Goal: Transaction & Acquisition: Purchase product/service

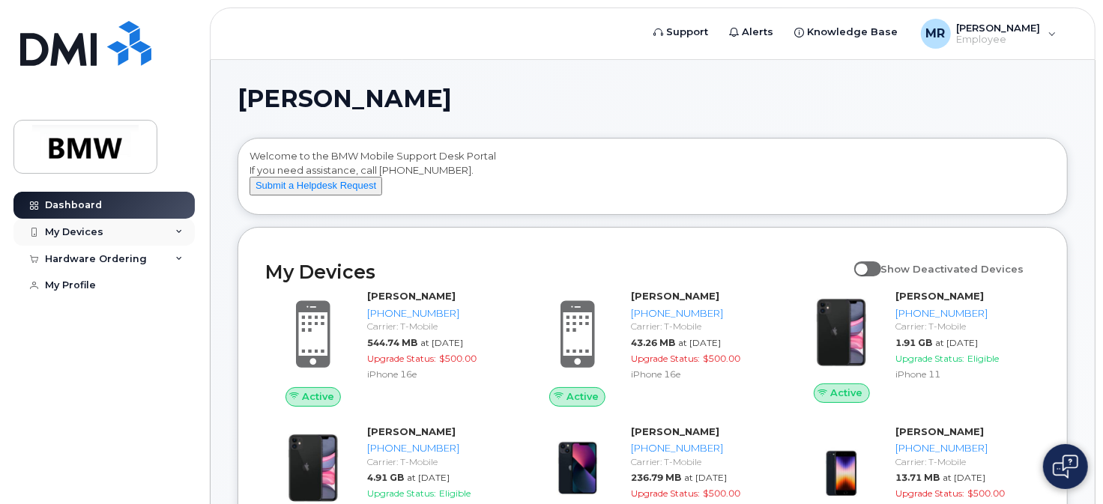
click at [92, 231] on div "My Devices" at bounding box center [74, 232] width 58 height 12
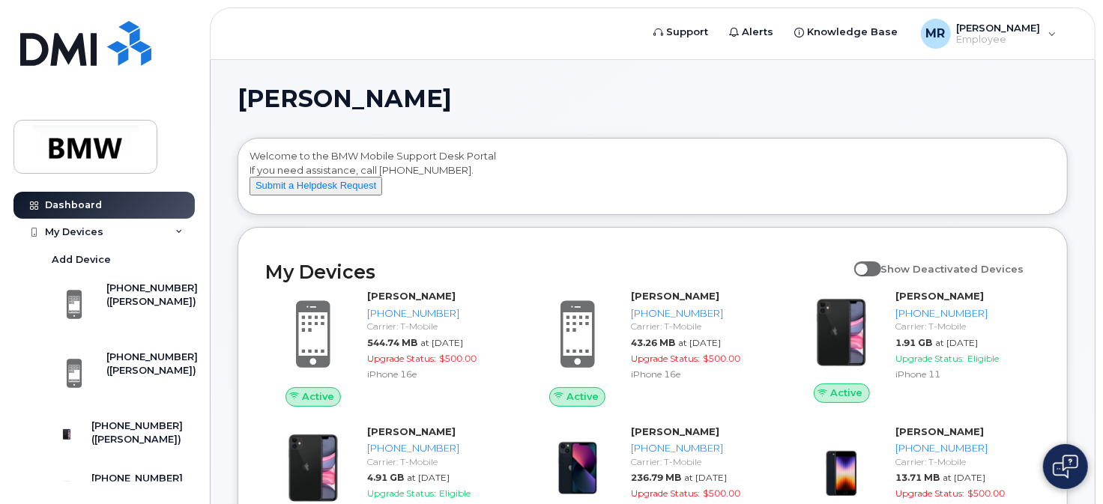
click at [192, 130] on div "Dashboard My Devices Add Device 864-652-5431 (Bre'Aushia Watts) 864-705-4862 (T…" at bounding box center [101, 252] width 203 height 504
click at [112, 230] on div "My Devices" at bounding box center [103, 232] width 181 height 27
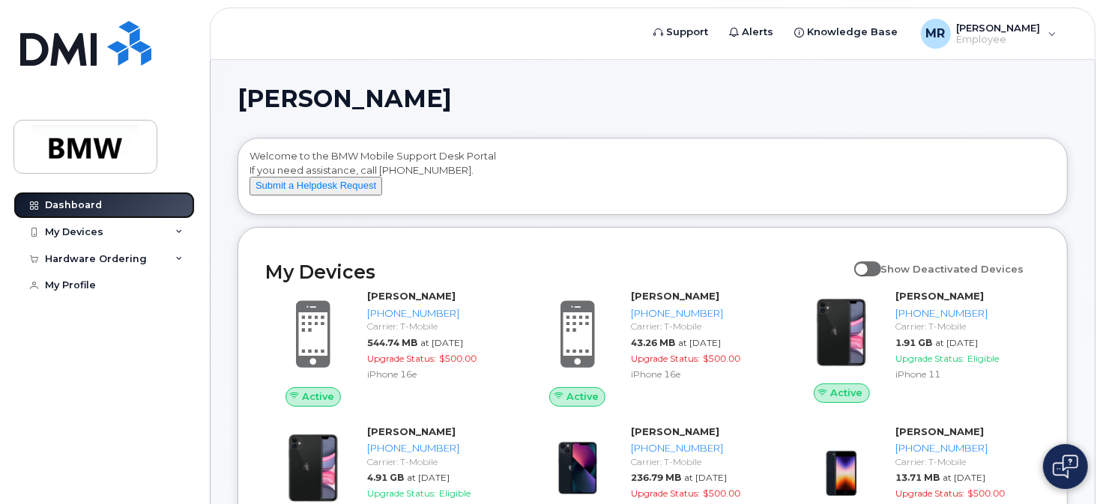
click at [75, 199] on div "Dashboard" at bounding box center [73, 205] width 57 height 12
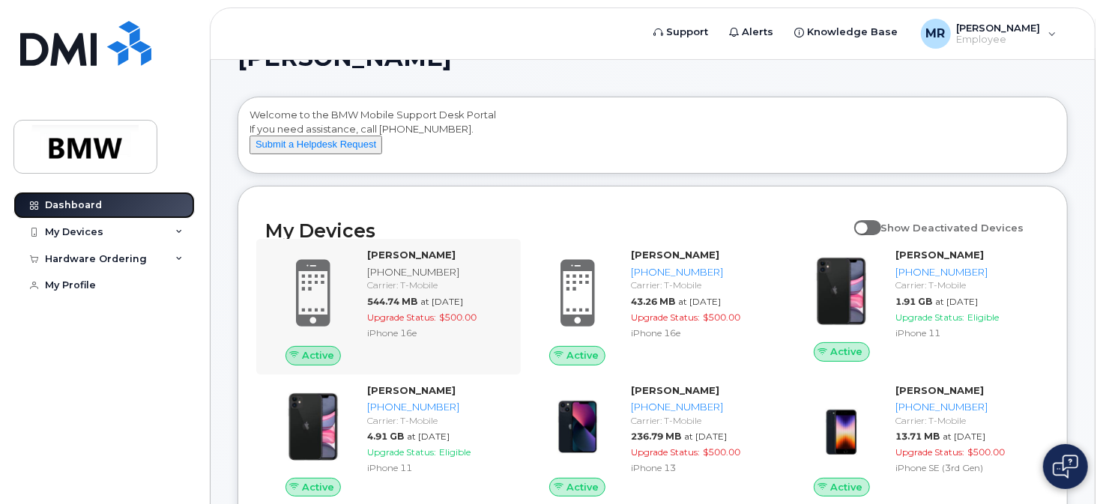
scroll to position [75, 0]
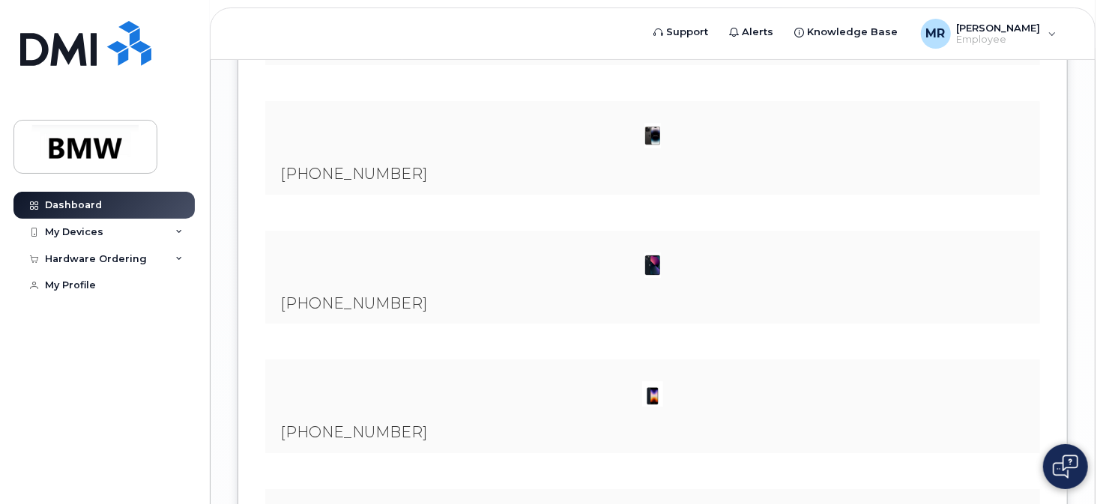
scroll to position [2954, 0]
click at [142, 231] on div "My Devices" at bounding box center [103, 232] width 181 height 27
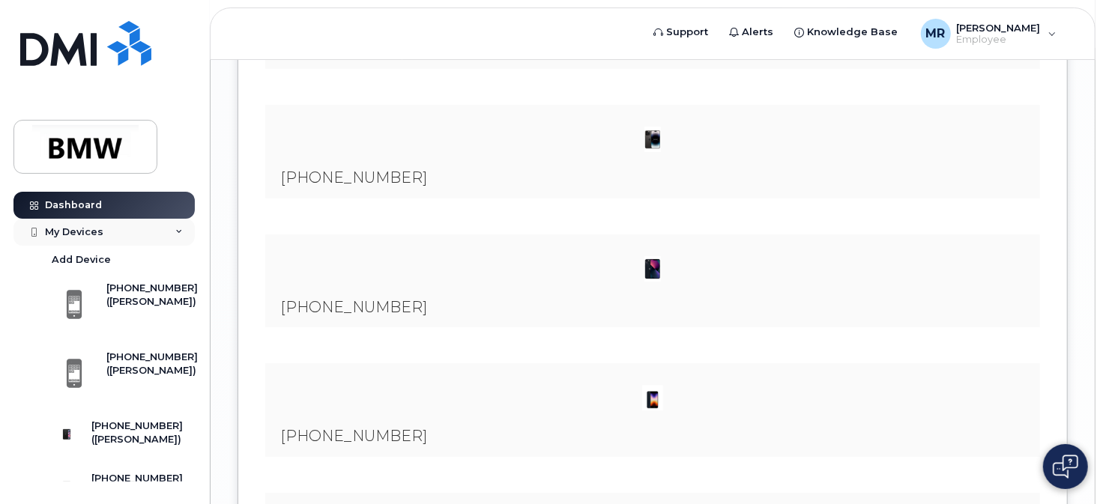
click at [82, 234] on div "My Devices" at bounding box center [74, 232] width 58 height 12
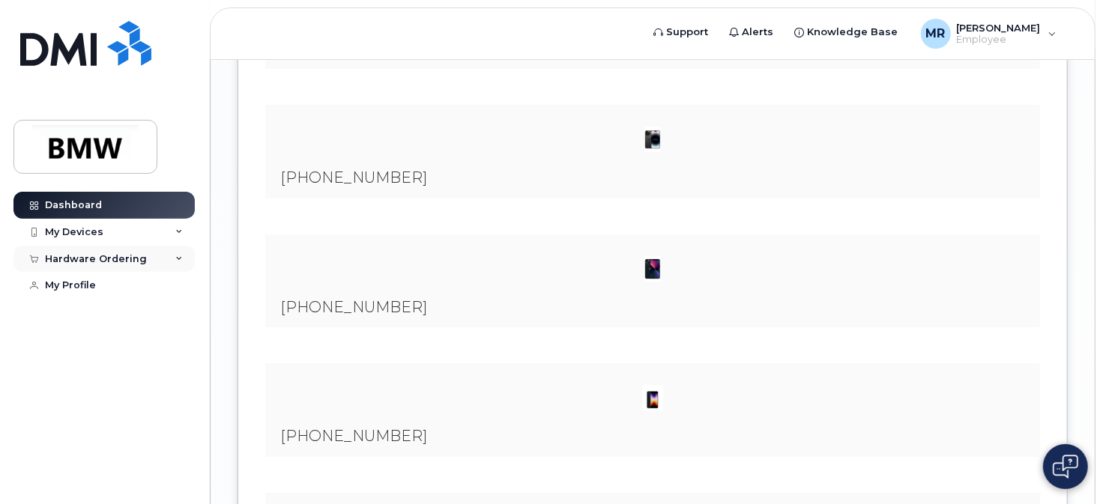
click at [102, 258] on div "Hardware Ordering" at bounding box center [96, 259] width 102 height 12
click at [82, 313] on div "New Order" at bounding box center [80, 314] width 57 height 13
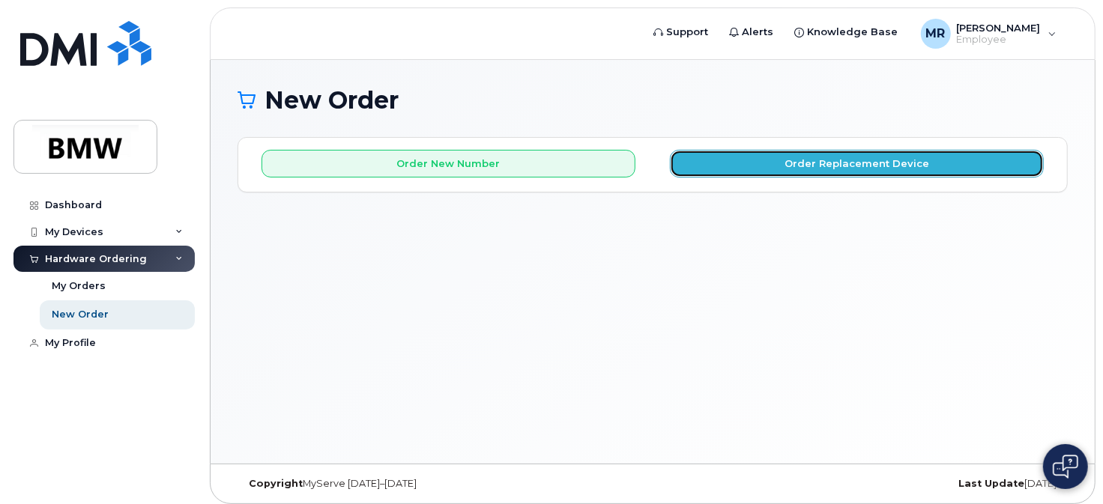
click at [833, 163] on button "Order Replacement Device" at bounding box center [857, 164] width 374 height 28
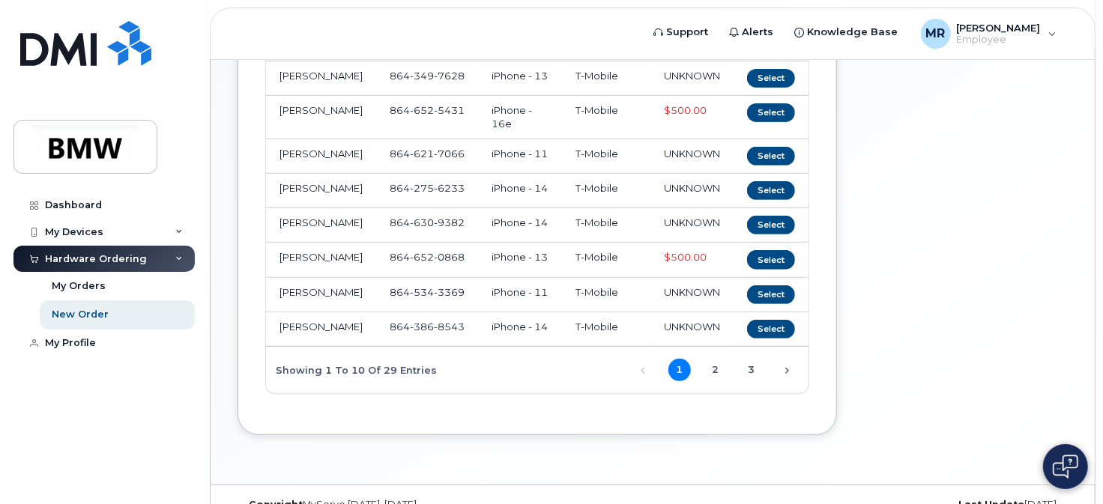
scroll to position [300, 0]
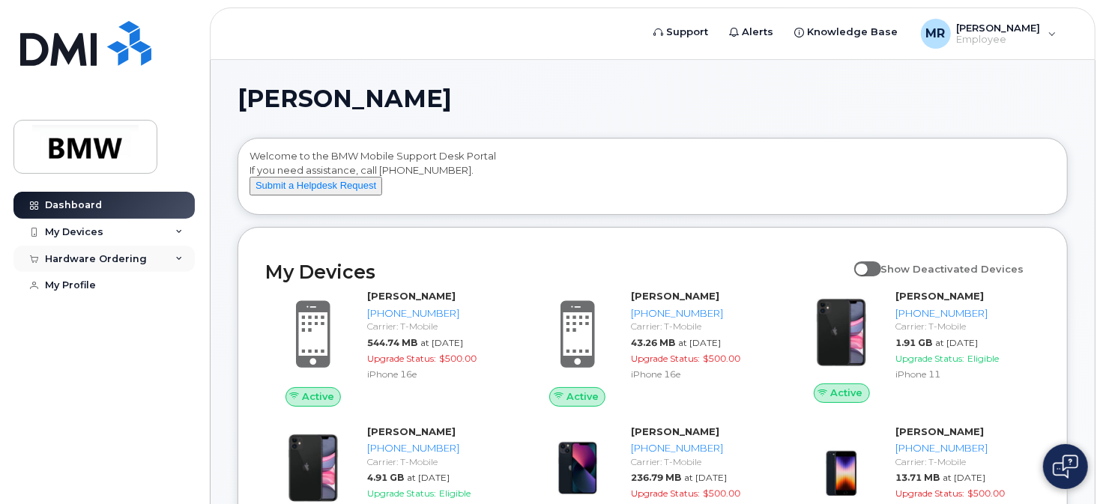
click at [95, 258] on div "Hardware Ordering" at bounding box center [96, 259] width 102 height 12
click at [88, 312] on div "New Order" at bounding box center [80, 314] width 57 height 13
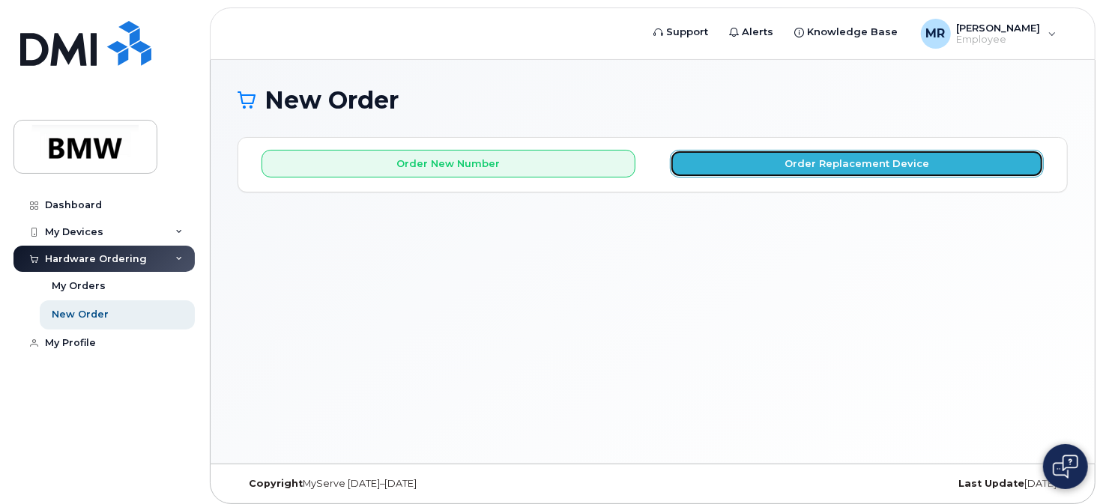
click at [832, 167] on button "Order Replacement Device" at bounding box center [857, 164] width 374 height 28
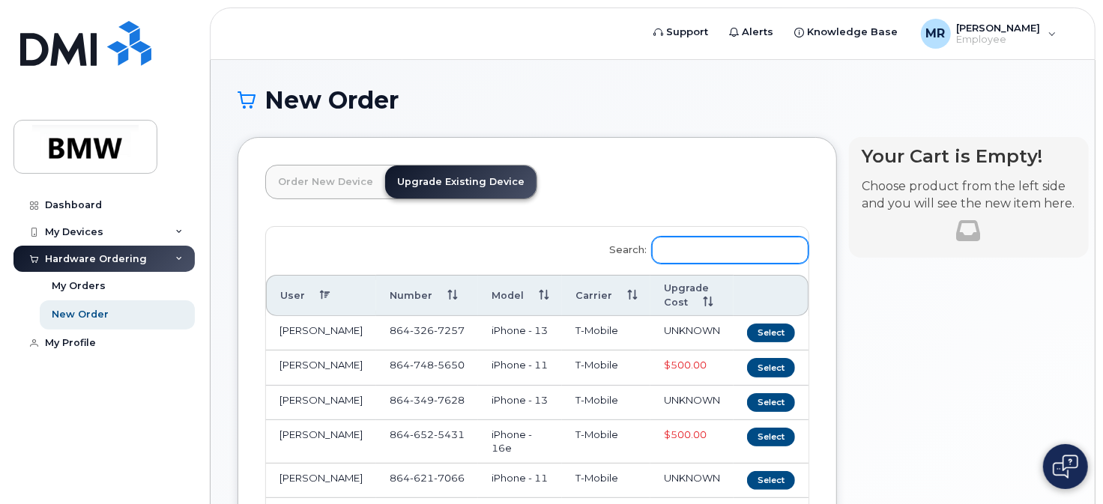
click at [676, 249] on input "Search:" at bounding box center [730, 250] width 157 height 27
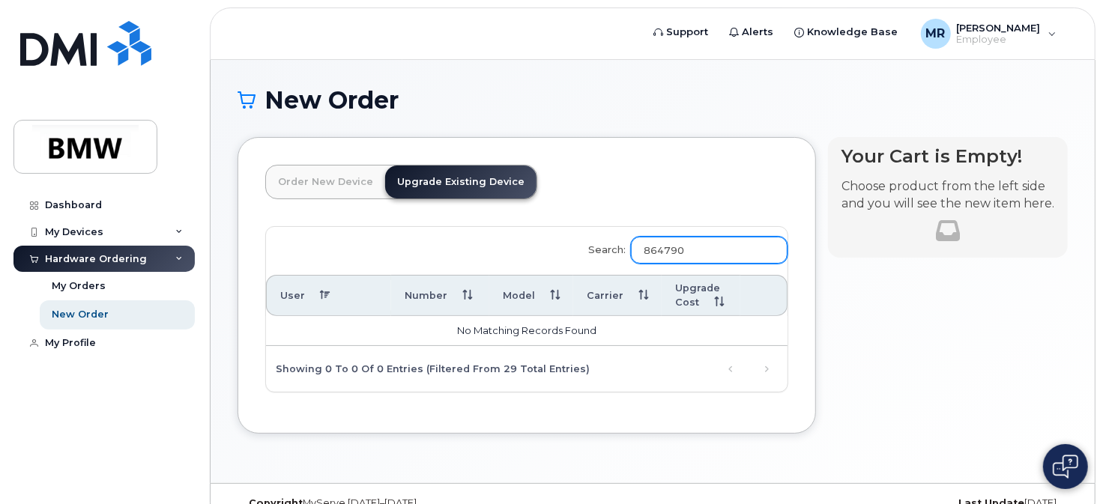
type input "864790"
click at [328, 177] on link "Order New Device" at bounding box center [325, 182] width 119 height 33
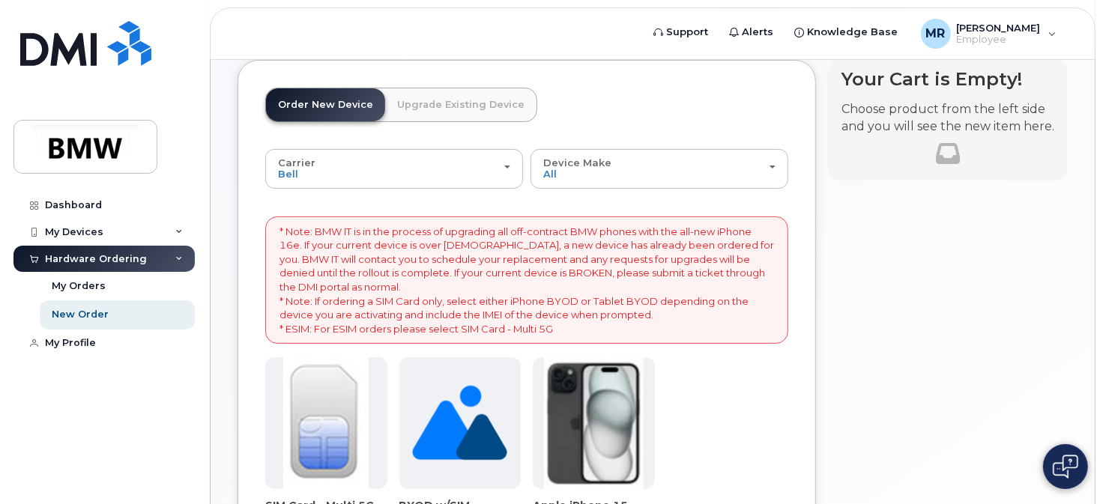
scroll to position [75, 0]
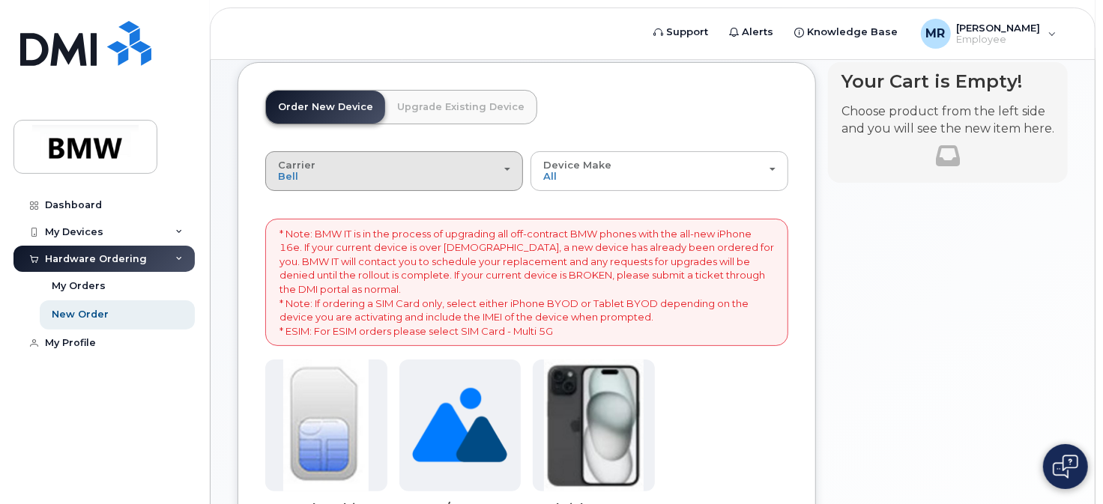
click at [407, 175] on div "Carrier Bell T-Mobile" at bounding box center [394, 171] width 232 height 23
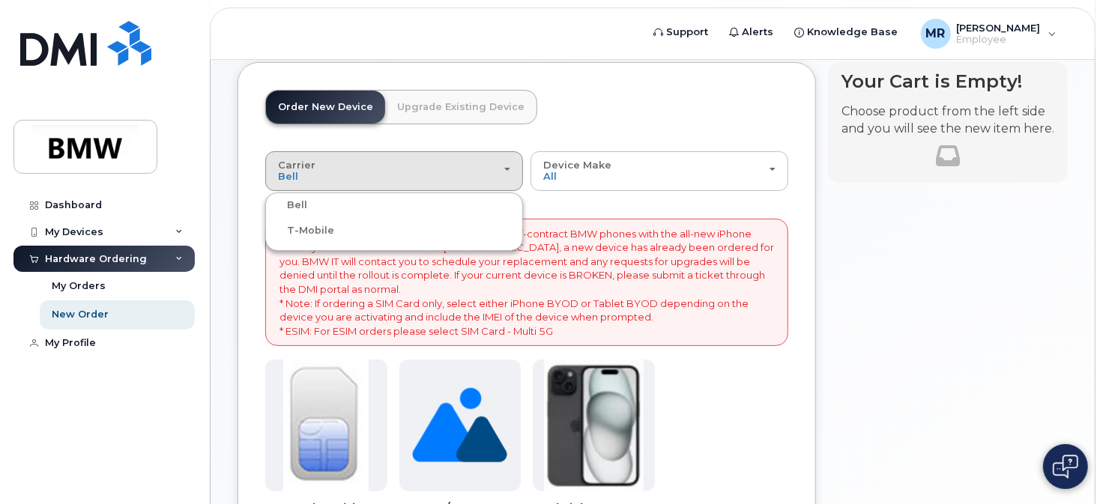
click at [312, 231] on label "T-Mobile" at bounding box center [301, 231] width 65 height 18
click at [0, 0] on input "T-Mobile" at bounding box center [0, 0] width 0 height 0
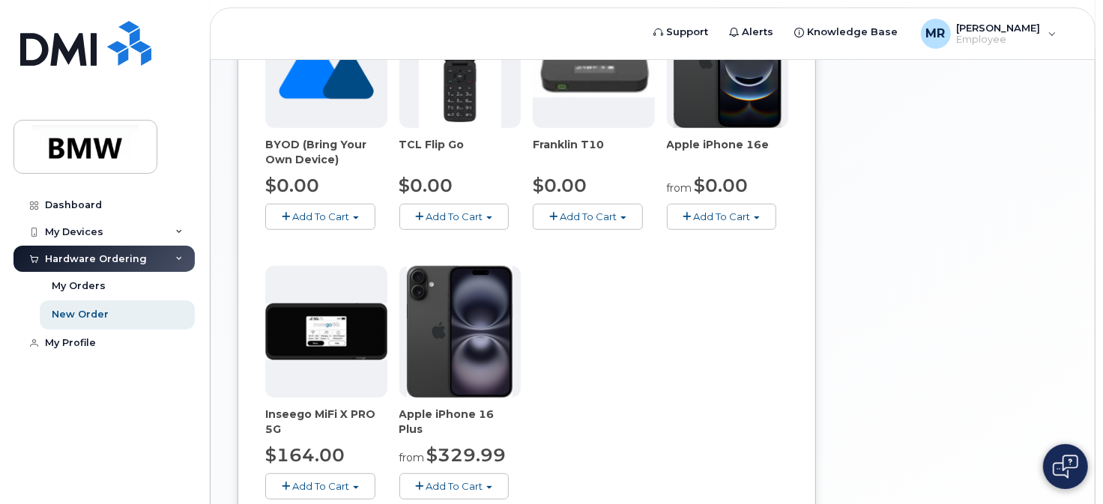
scroll to position [375, 0]
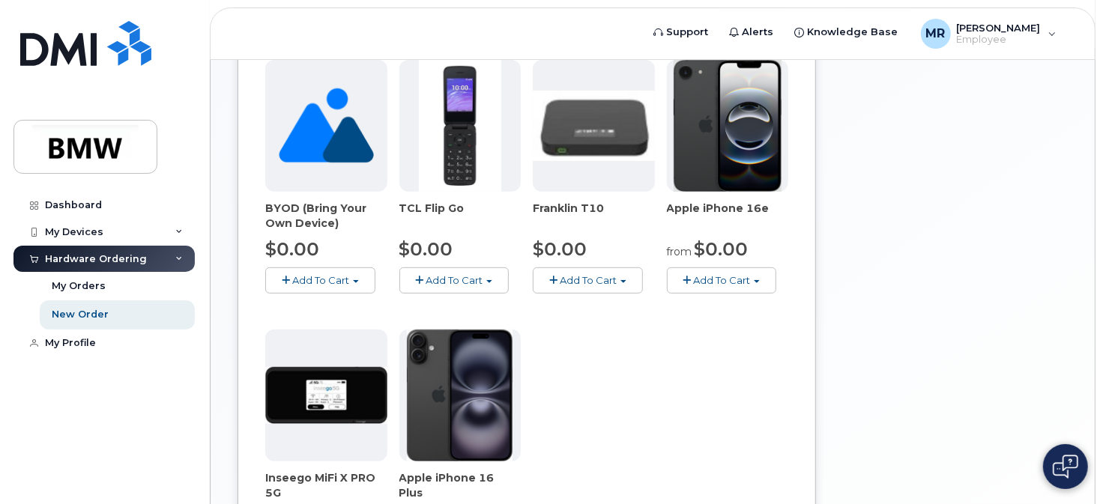
click at [707, 276] on span "Add To Cart" at bounding box center [721, 280] width 57 height 12
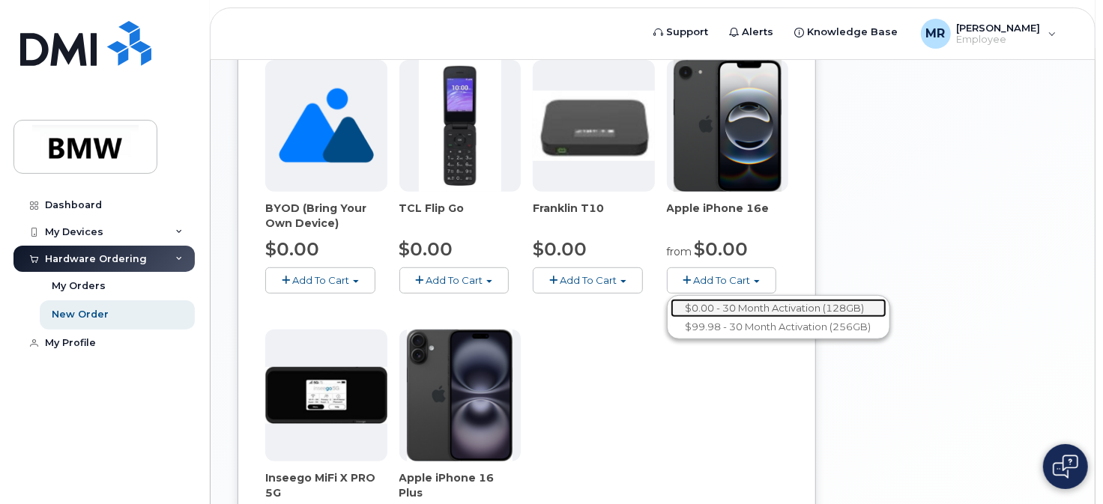
click at [747, 306] on link "$0.00 - 30 Month Activation (128GB)" at bounding box center [778, 308] width 216 height 19
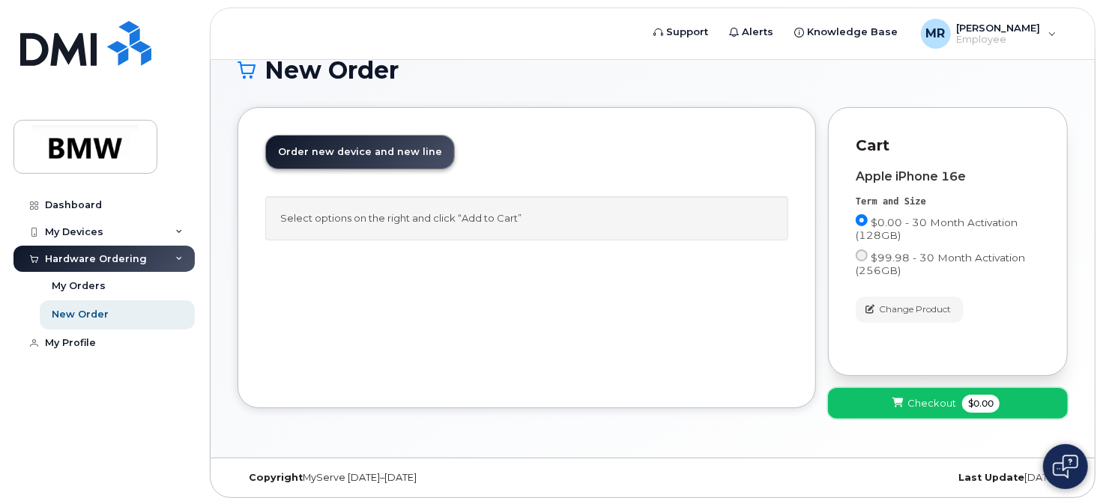
click at [925, 404] on span "Checkout" at bounding box center [931, 403] width 49 height 14
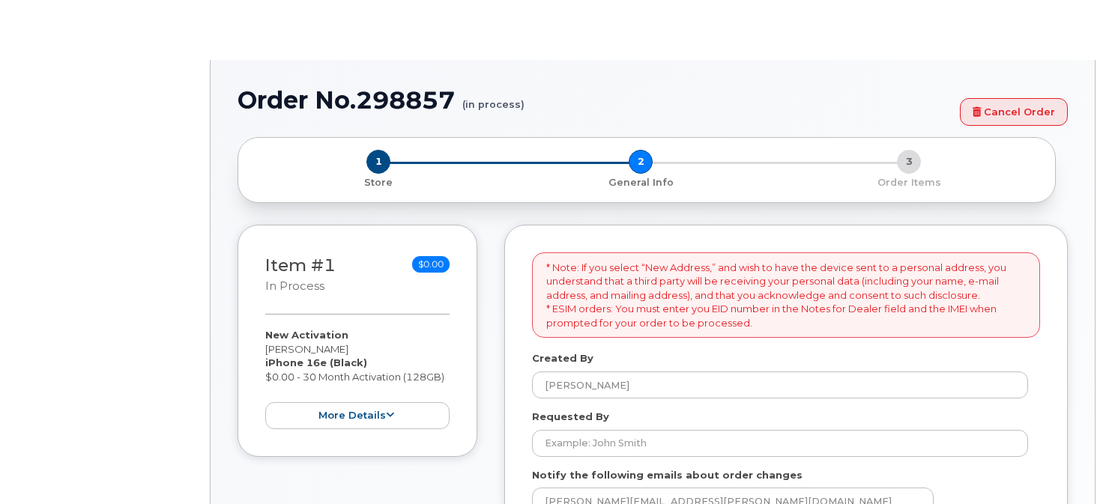
select select
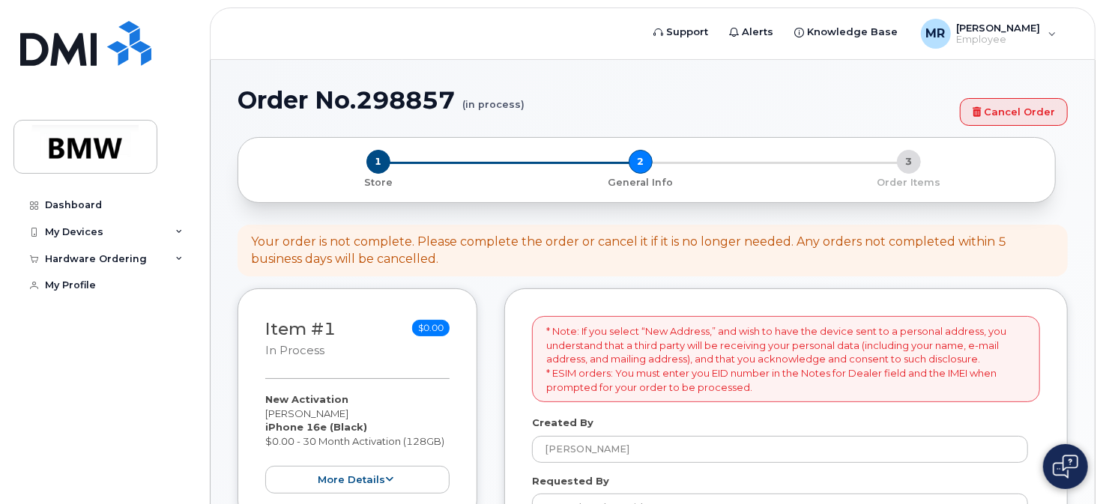
scroll to position [150, 0]
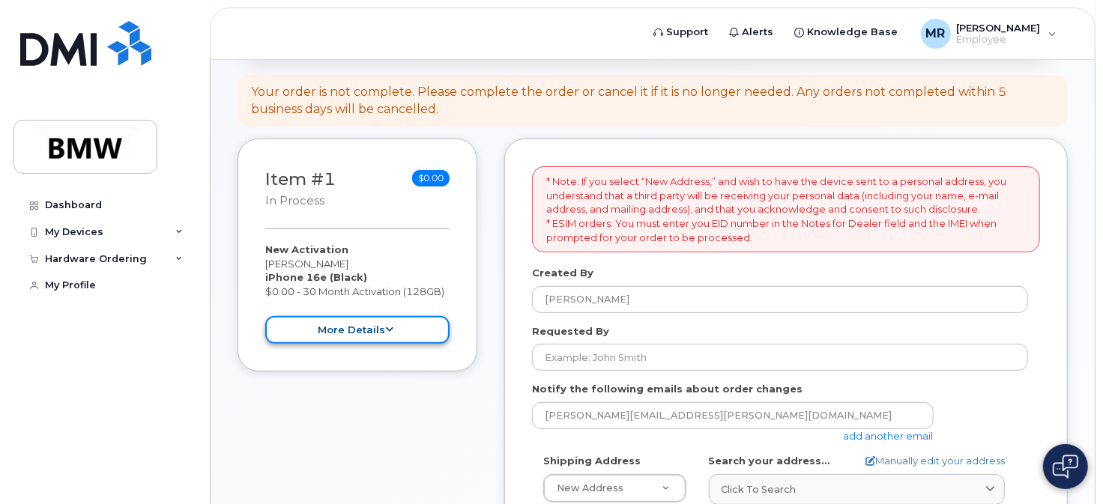
click at [342, 331] on button "more details" at bounding box center [357, 330] width 184 height 28
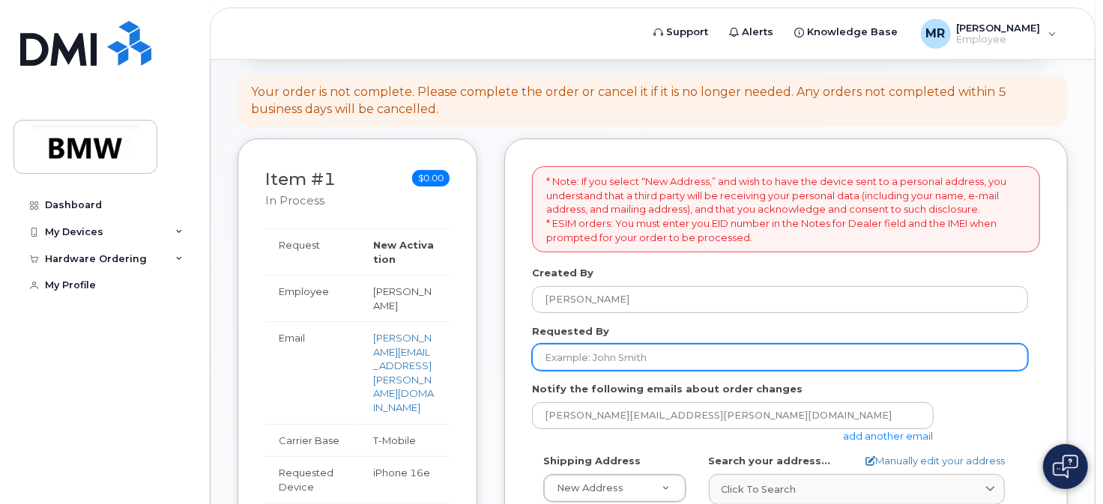
click at [649, 358] on input "Requested By" at bounding box center [780, 357] width 496 height 27
click at [625, 357] on input "Joseph Herd" at bounding box center [780, 357] width 496 height 27
type input "Joseph Watkins"
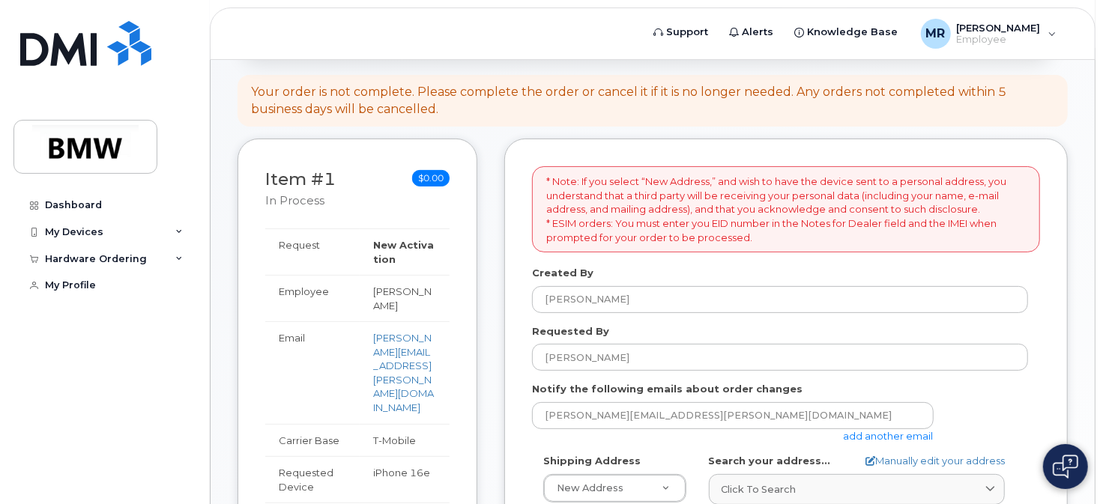
click at [885, 438] on link "add another email" at bounding box center [888, 436] width 90 height 12
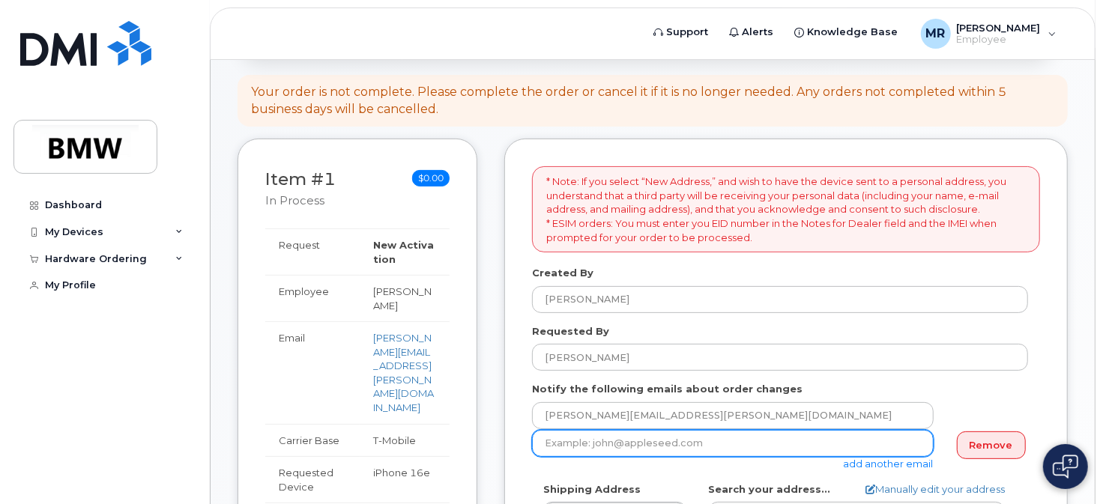
drag, startPoint x: 731, startPoint y: 446, endPoint x: 721, endPoint y: 451, distance: 10.7
click at [694, 452] on input "email" at bounding box center [732, 443] width 401 height 27
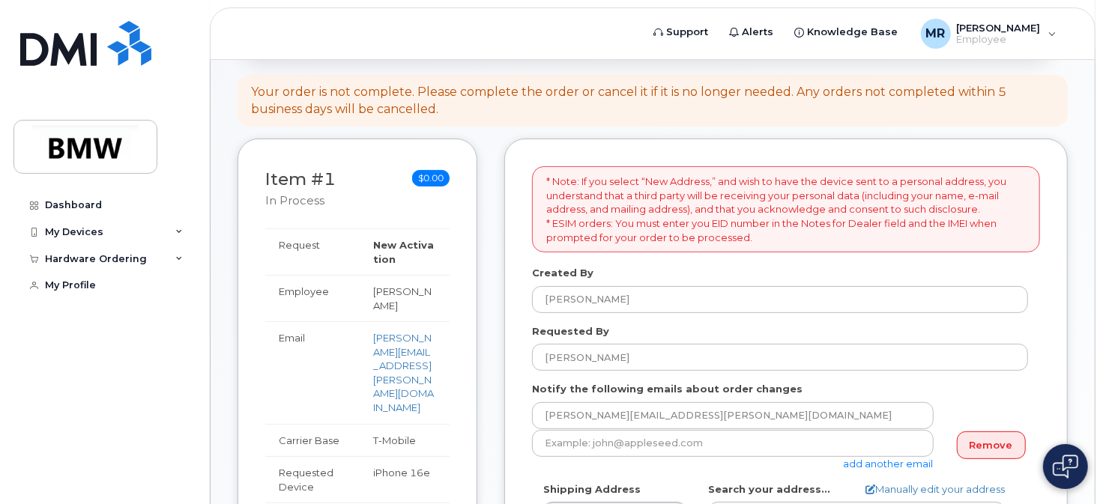
click at [870, 463] on link "add another email" at bounding box center [888, 464] width 90 height 12
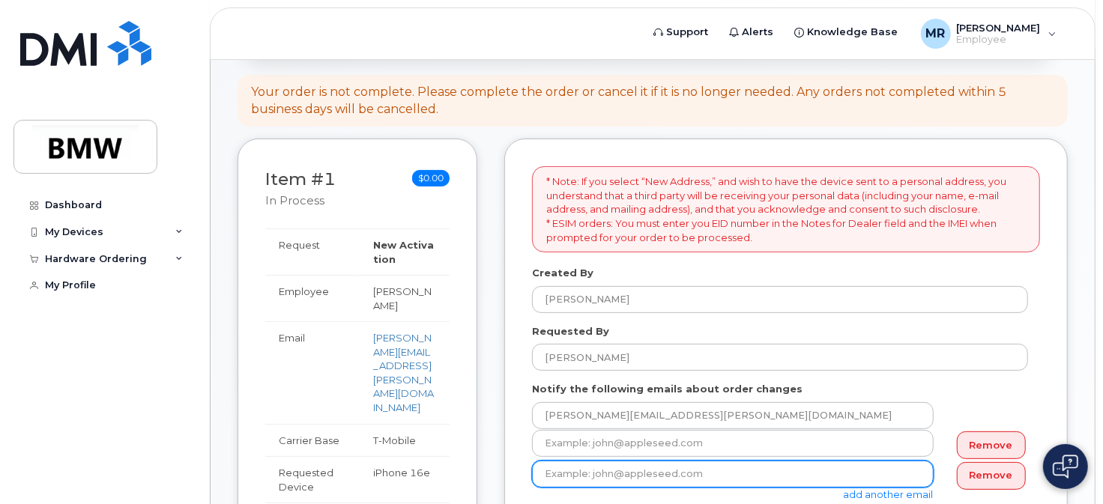
scroll to position [300, 0]
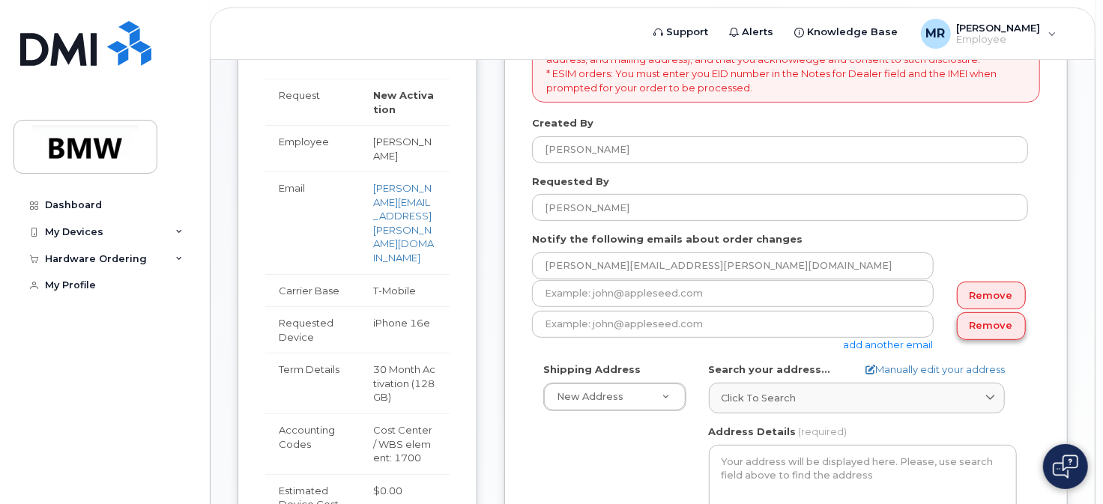
click at [979, 321] on link "Remove" at bounding box center [991, 326] width 69 height 28
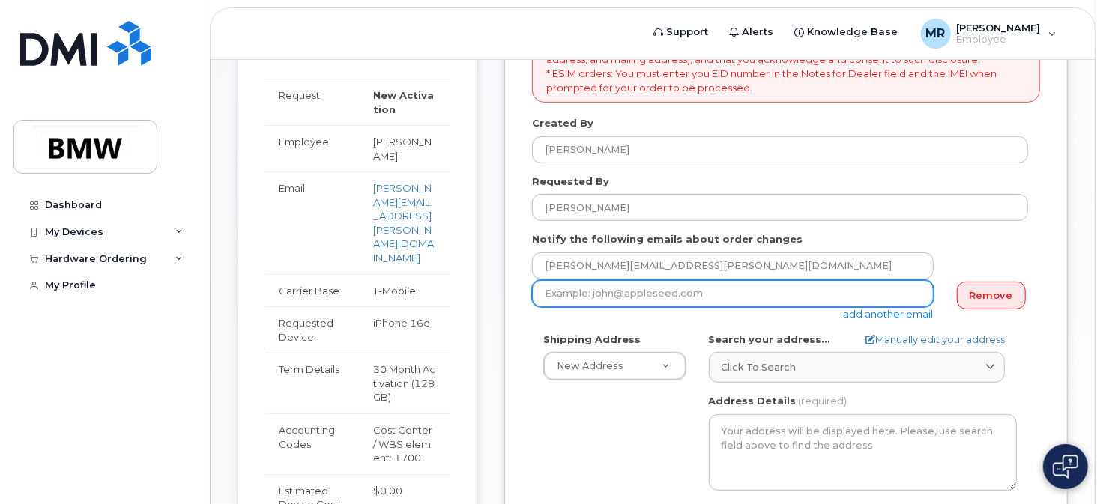
click at [571, 291] on input "email" at bounding box center [732, 293] width 401 height 27
type input "Joseph.Watkins@bmwmc.com"
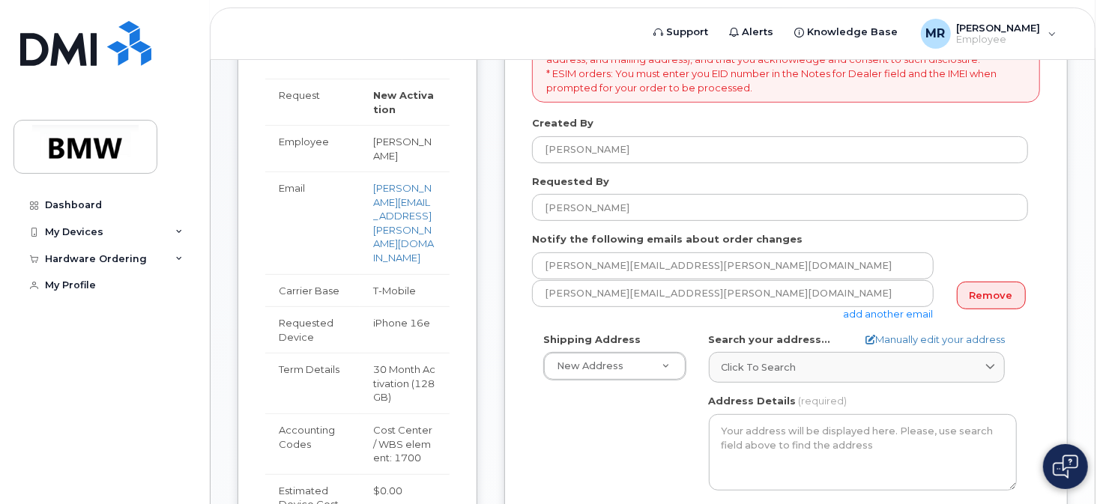
drag, startPoint x: 632, startPoint y: 455, endPoint x: 619, endPoint y: 427, distance: 30.5
click at [631, 451] on div "Shipping Address New Address New Address BMW MC Plant BMW North America Financi…" at bounding box center [780, 505] width 496 height 344
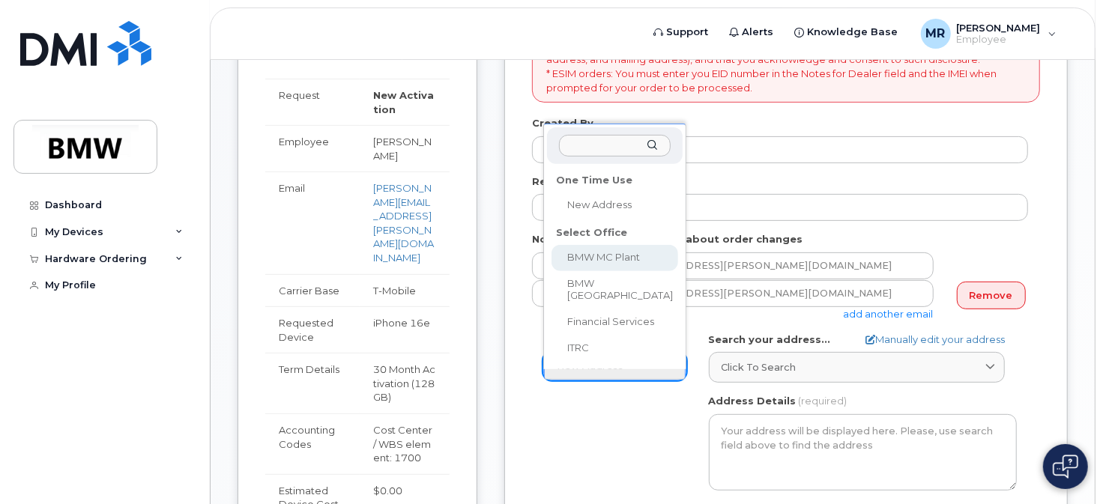
select select
type textarea "1400 Highway 101 S GREER SC 29651-6731 UNITED STATES Greer South Carolina 29651…"
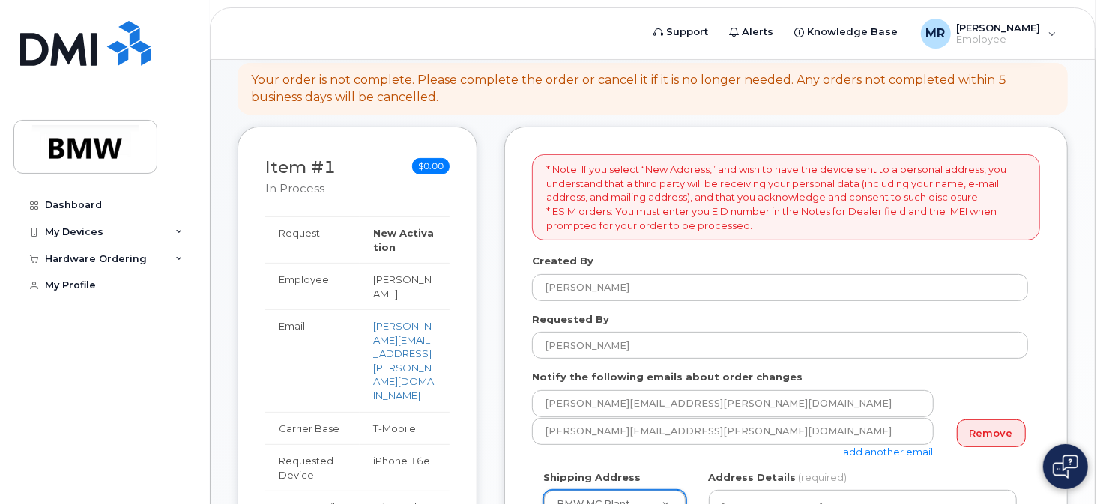
scroll to position [0, 0]
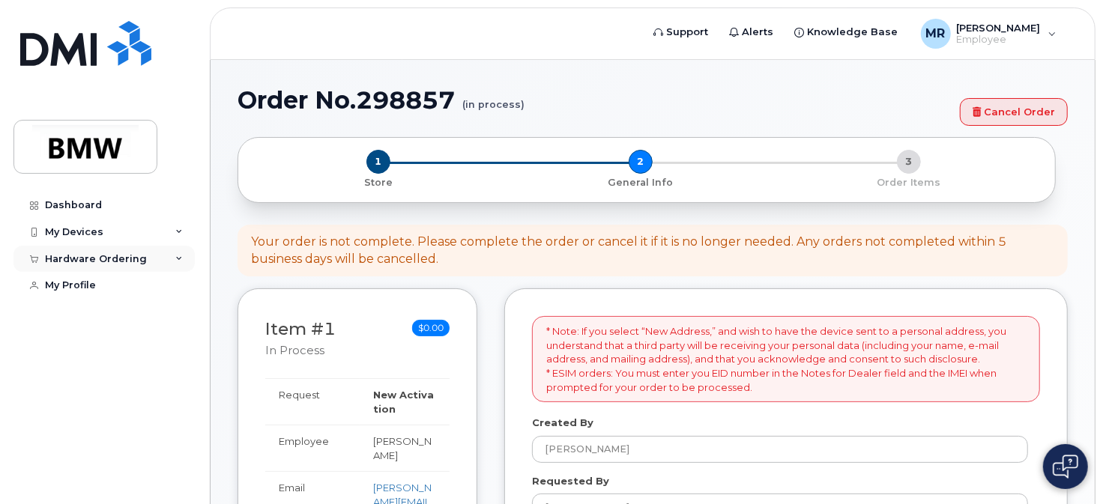
click at [105, 259] on div "Hardware Ordering" at bounding box center [96, 259] width 102 height 12
click at [82, 313] on div "New Order" at bounding box center [80, 314] width 57 height 13
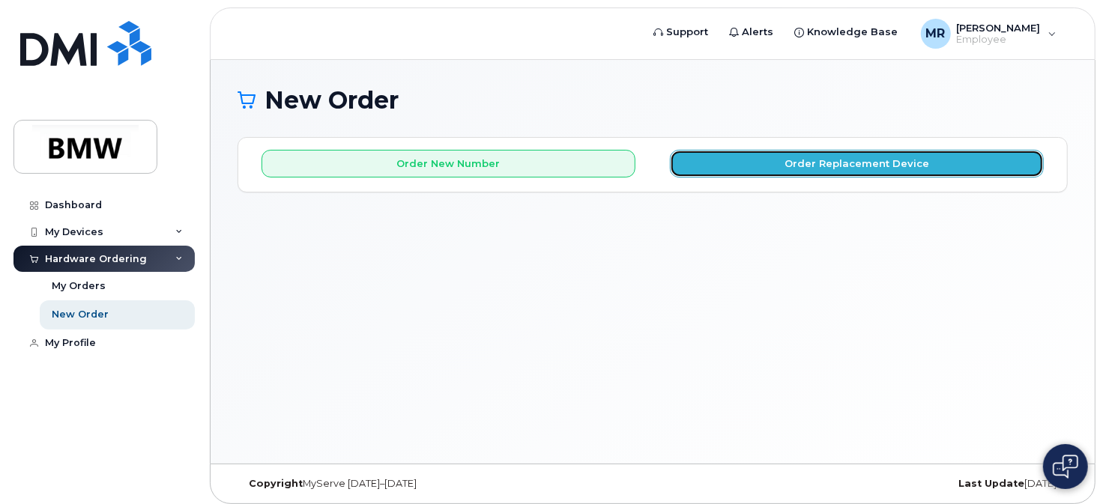
click at [836, 159] on button "Order Replacement Device" at bounding box center [857, 164] width 374 height 28
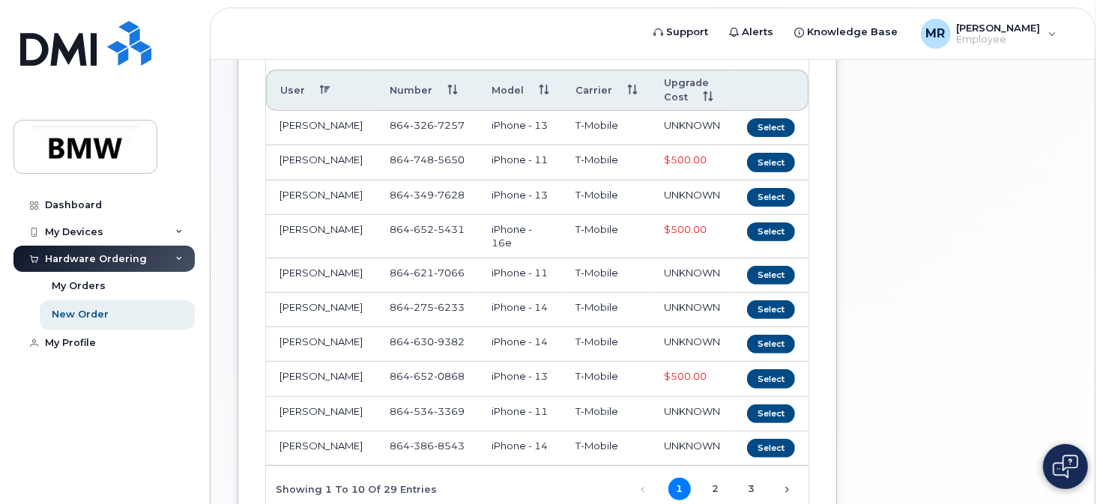
scroll to position [130, 0]
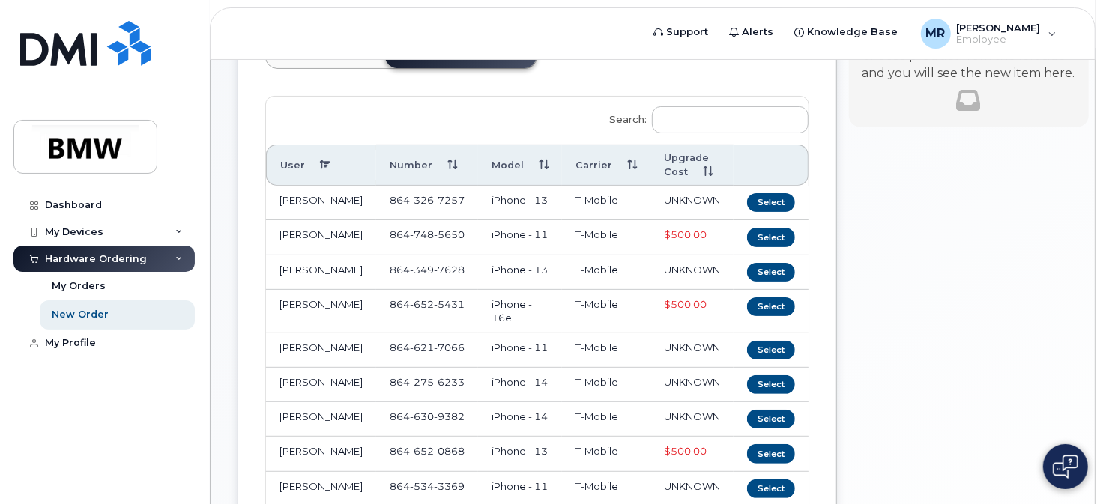
click at [950, 246] on div "Your Cart is Empty! Choose product from the left side and you will see the new …" at bounding box center [969, 329] width 240 height 645
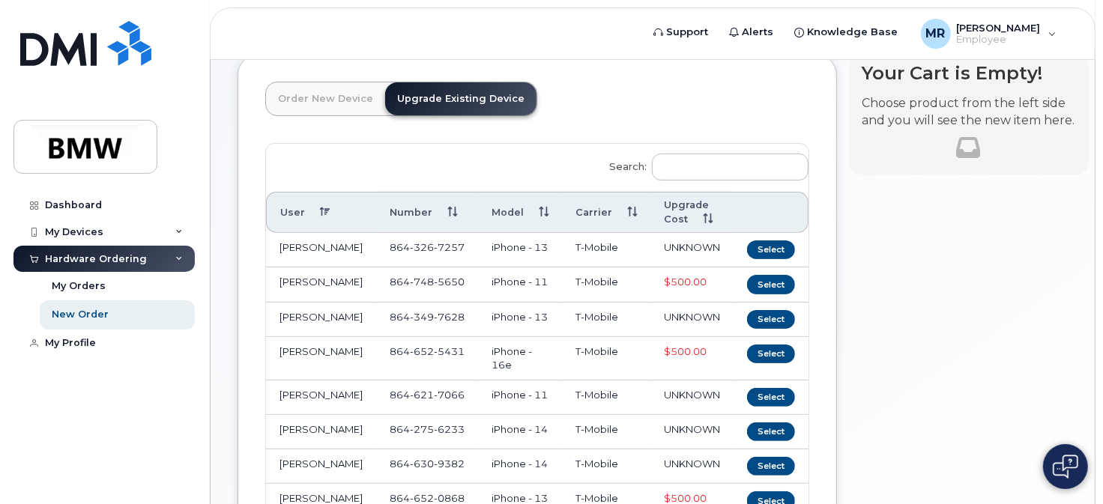
scroll to position [0, 0]
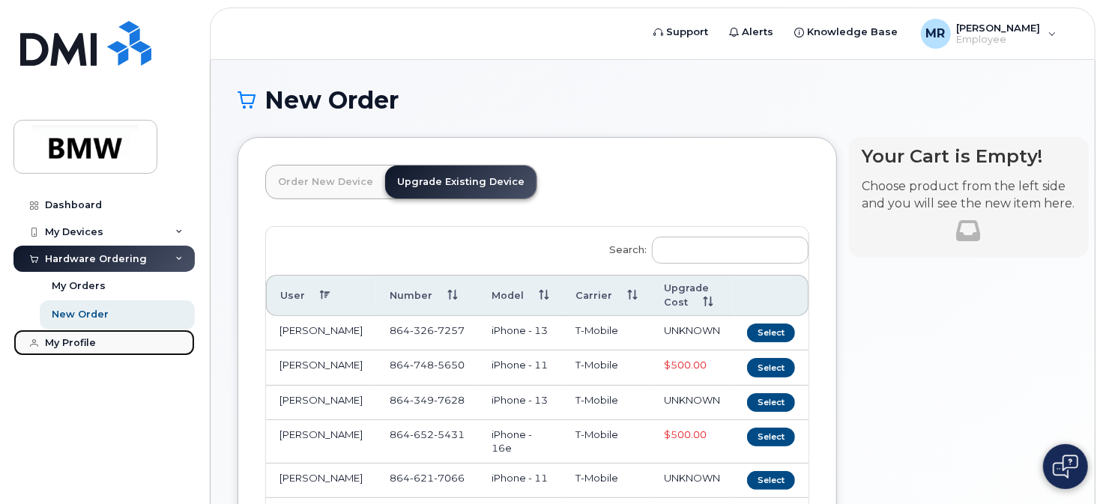
click at [52, 346] on div "My Profile" at bounding box center [70, 343] width 51 height 12
